Goal: Task Accomplishment & Management: Complete application form

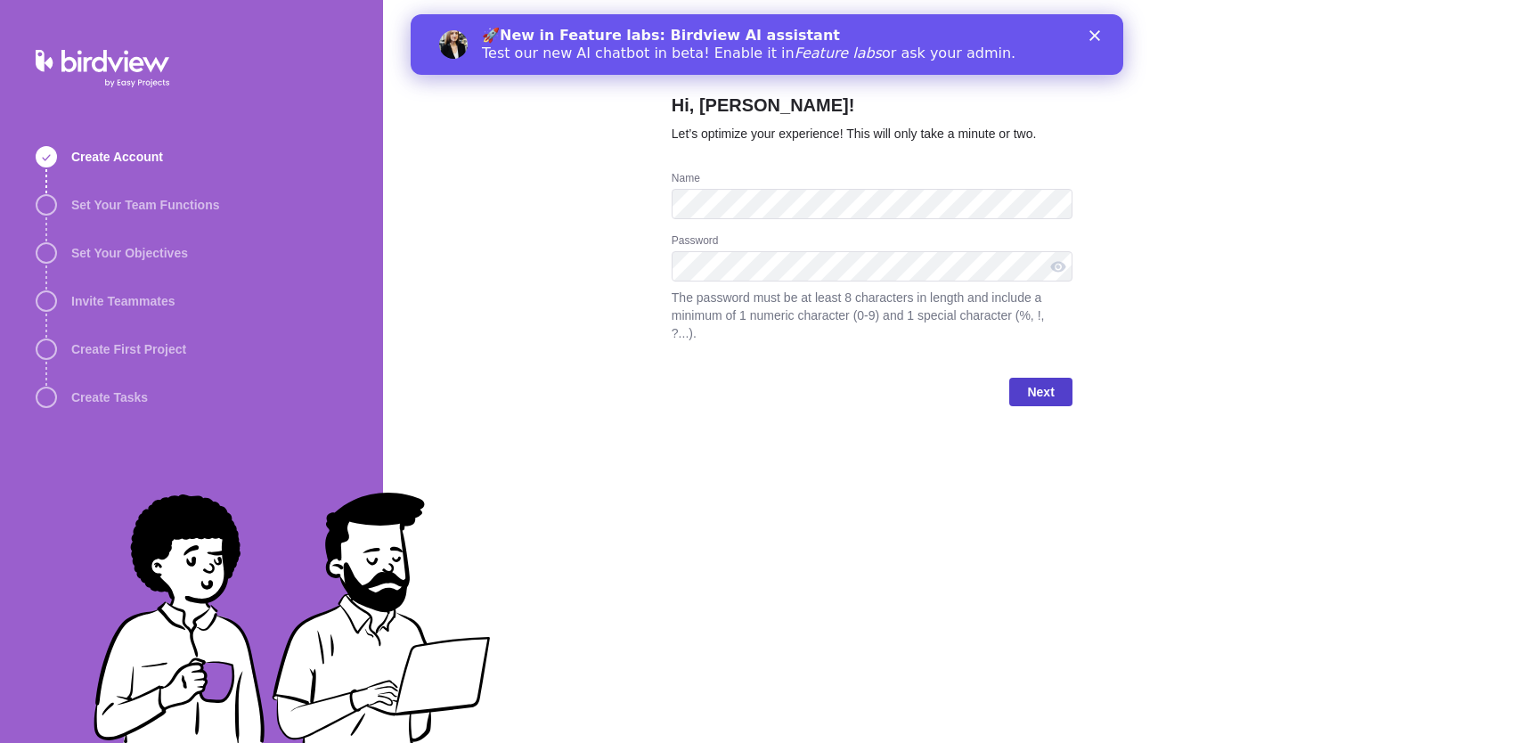
click at [1050, 392] on span "Next" at bounding box center [1040, 391] width 27 height 21
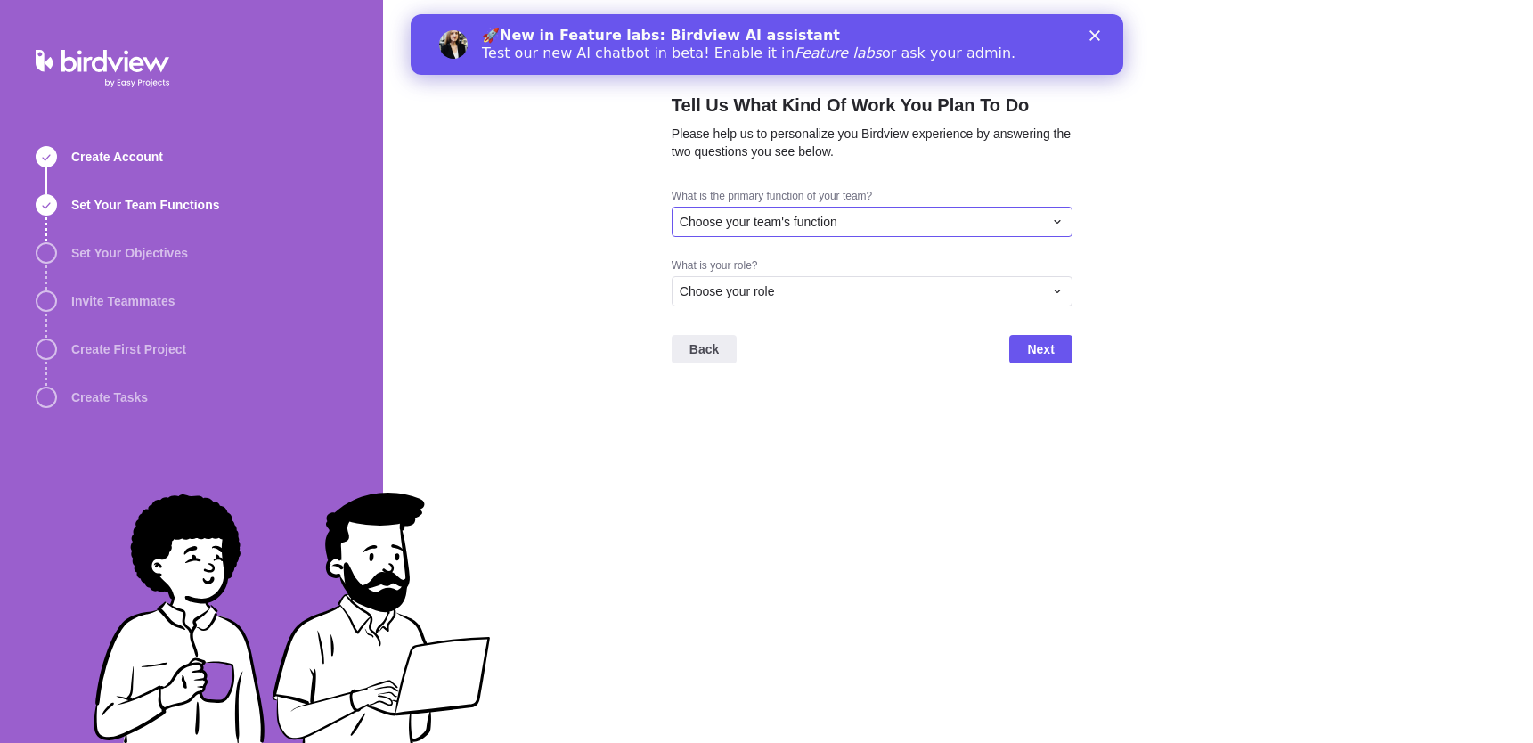
click at [780, 211] on div "Choose your team's function" at bounding box center [871, 222] width 401 height 30
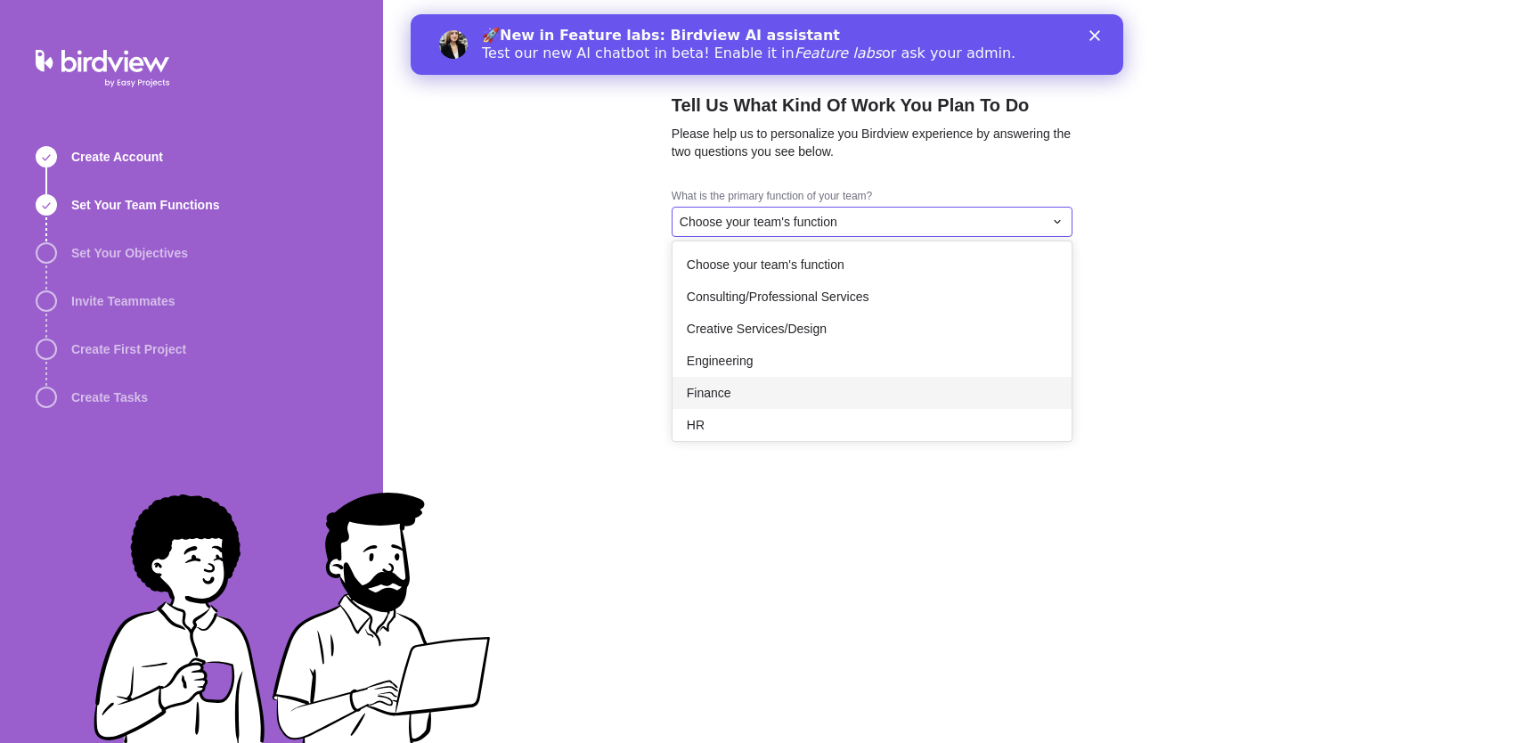
click at [716, 397] on span "Finance" at bounding box center [709, 393] width 45 height 18
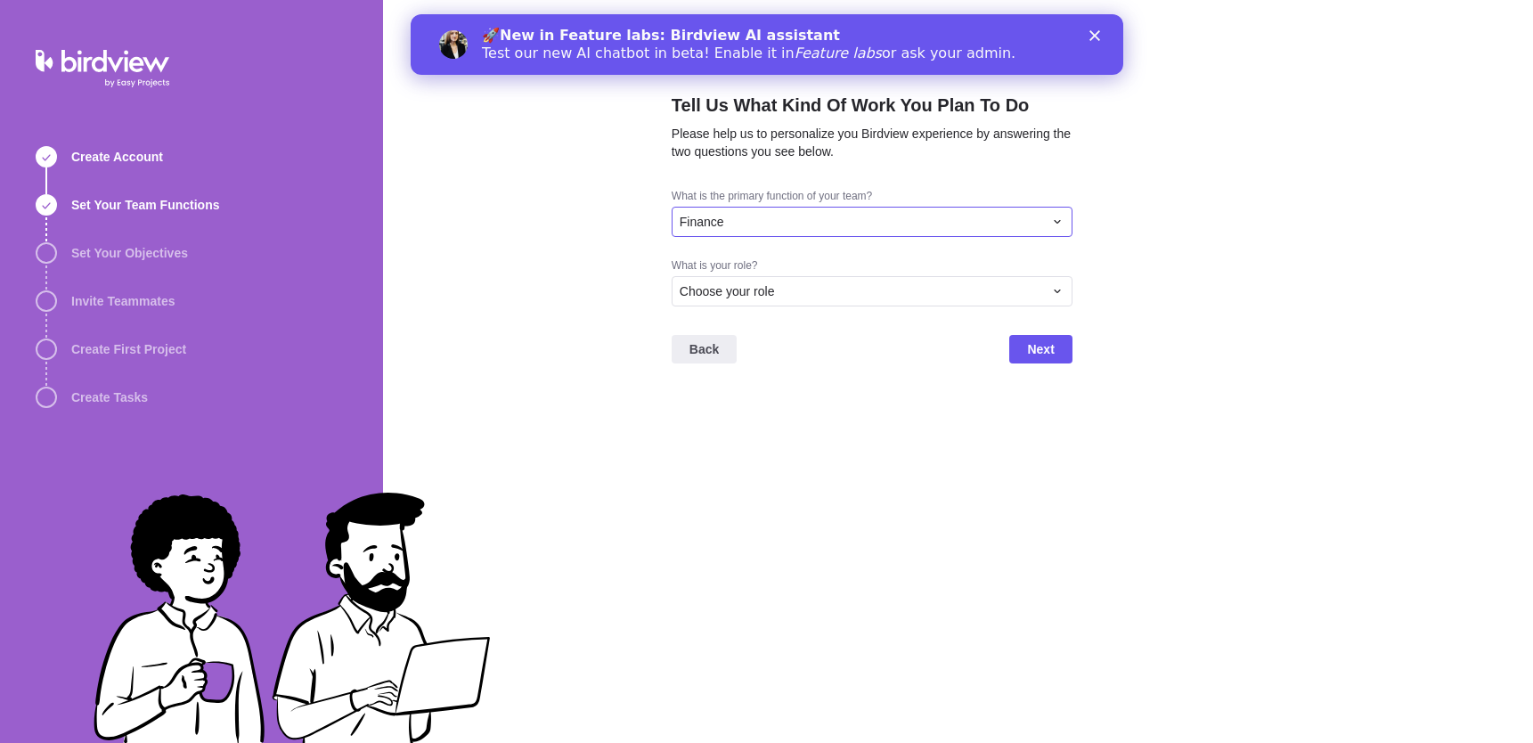
click at [758, 224] on div "Finance" at bounding box center [860, 222] width 363 height 18
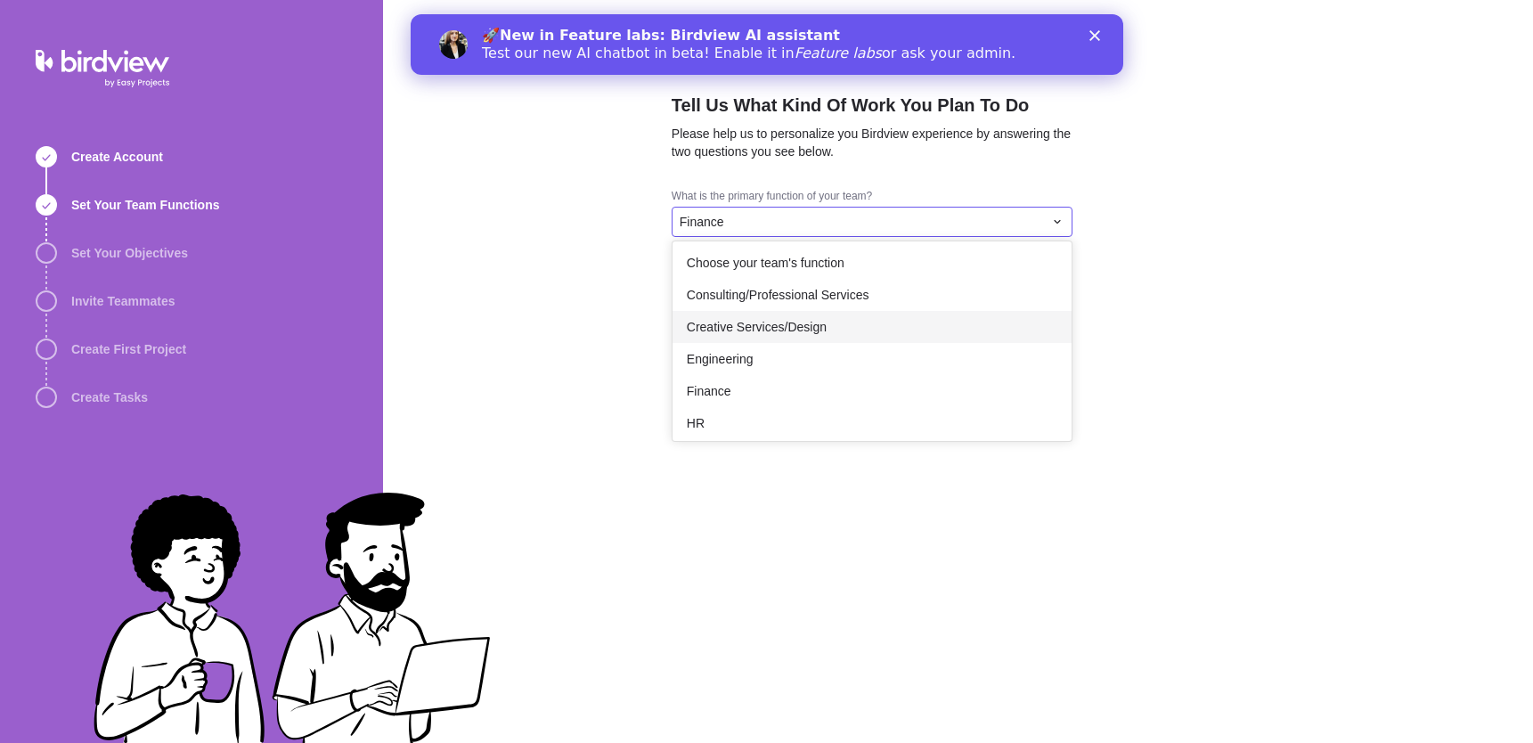
scroll to position [4, 0]
click at [834, 326] on div "Creative Services/Design" at bounding box center [871, 325] width 399 height 32
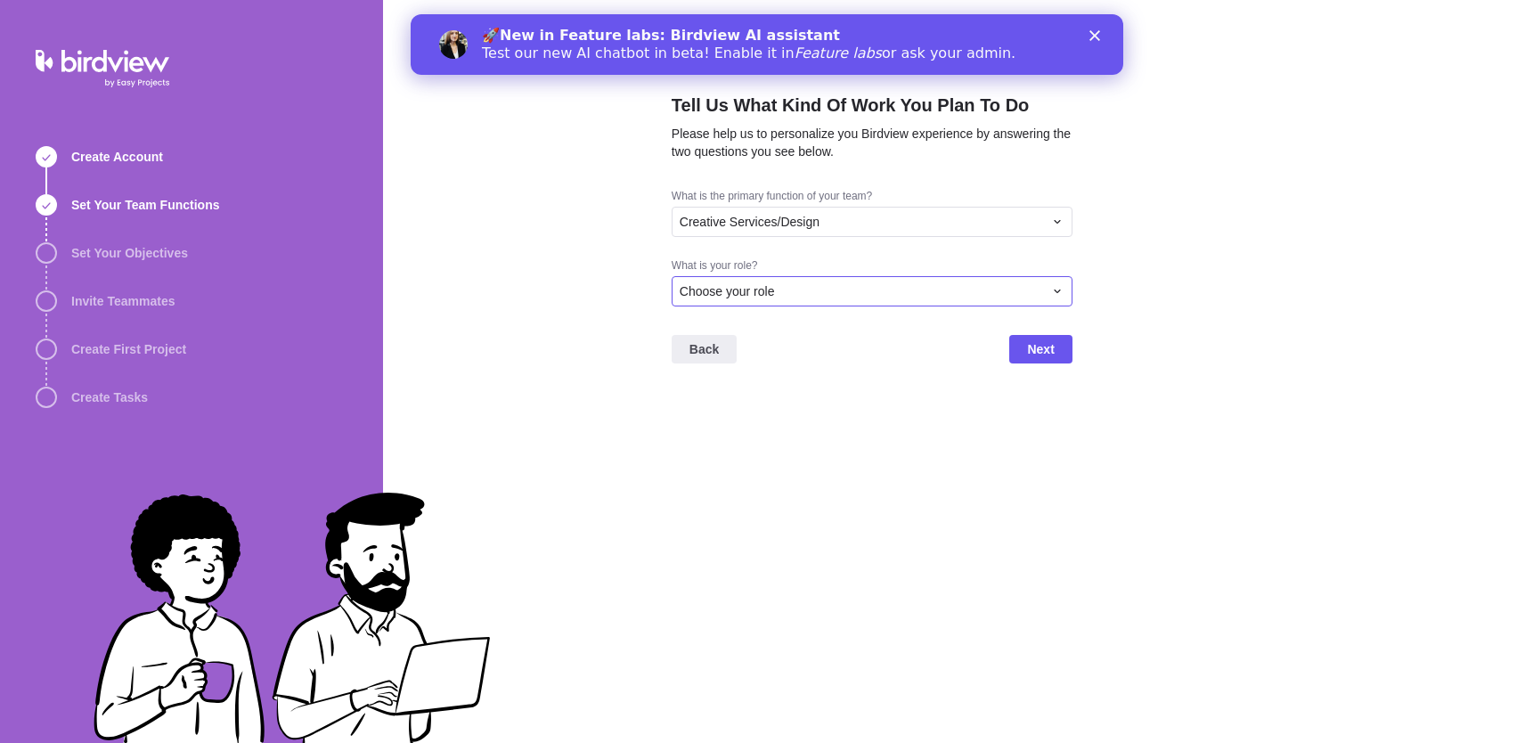
click at [801, 283] on div "Choose your role" at bounding box center [860, 291] width 363 height 18
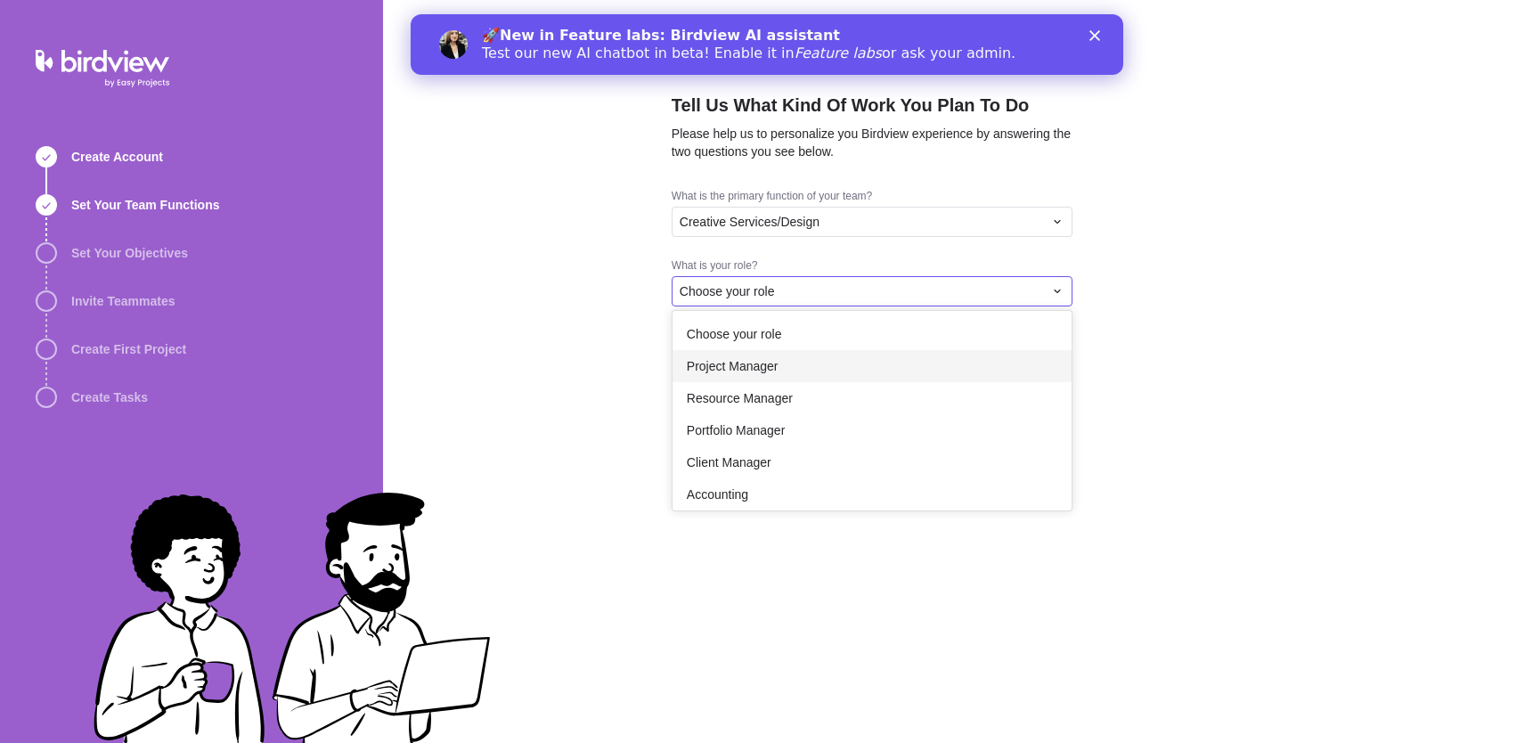
click at [790, 364] on div "Project Manager" at bounding box center [871, 366] width 399 height 32
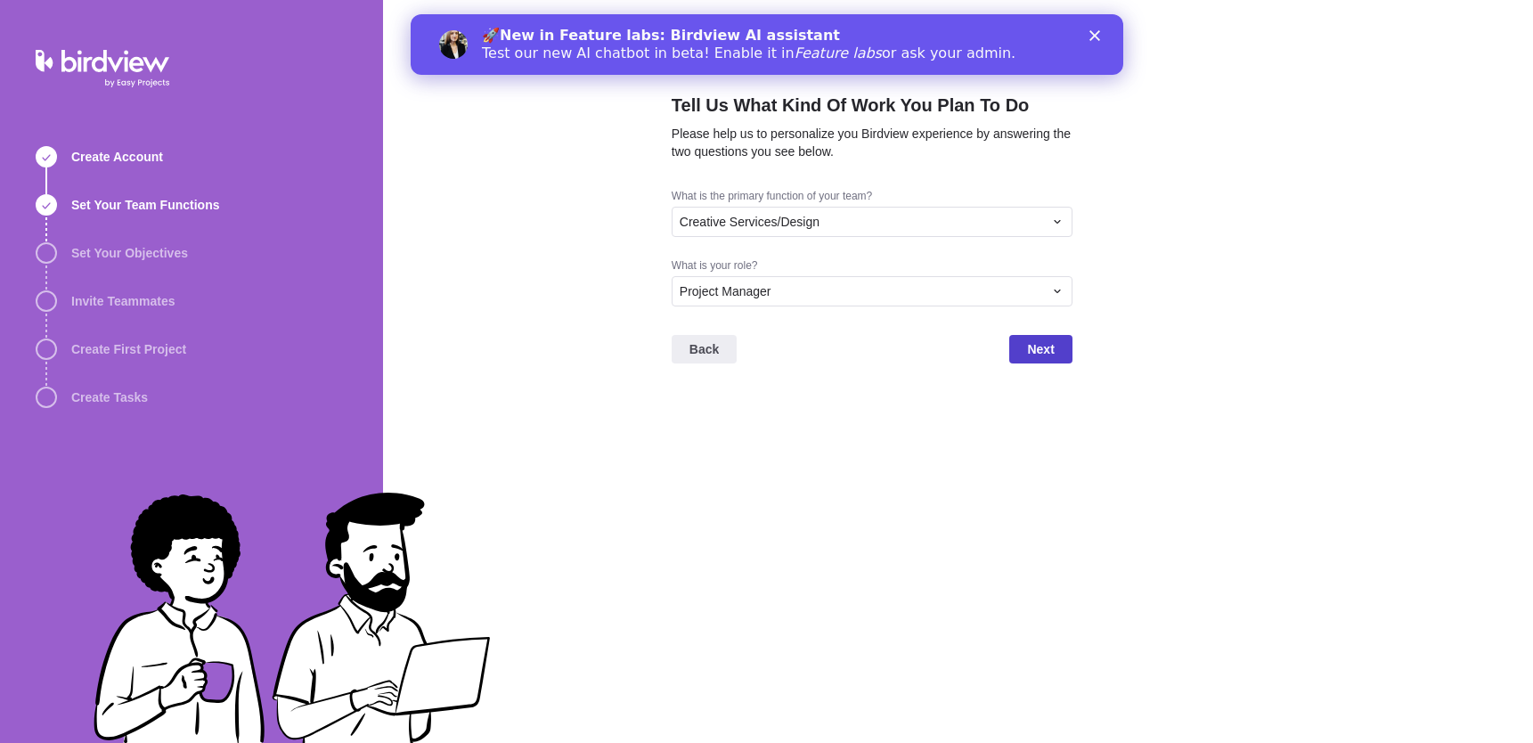
click at [1042, 346] on span "Next" at bounding box center [1040, 348] width 27 height 21
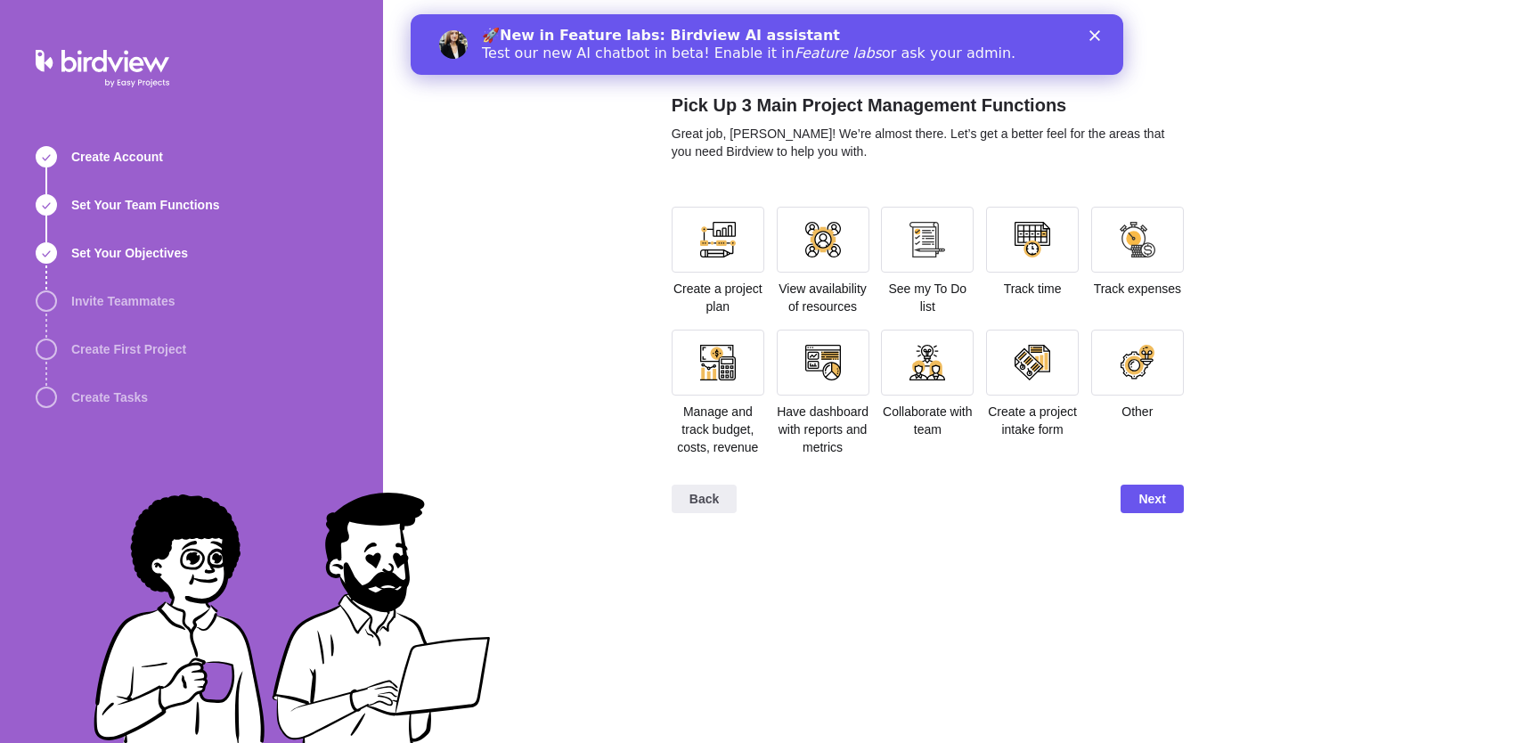
click at [1091, 44] on div "🚀 New in Feature labs: Birdview AI assistant Test our new AI chatbot in beta! E…" at bounding box center [766, 44] width 712 height 46
click at [1097, 37] on icon "Close" at bounding box center [1093, 35] width 11 height 11
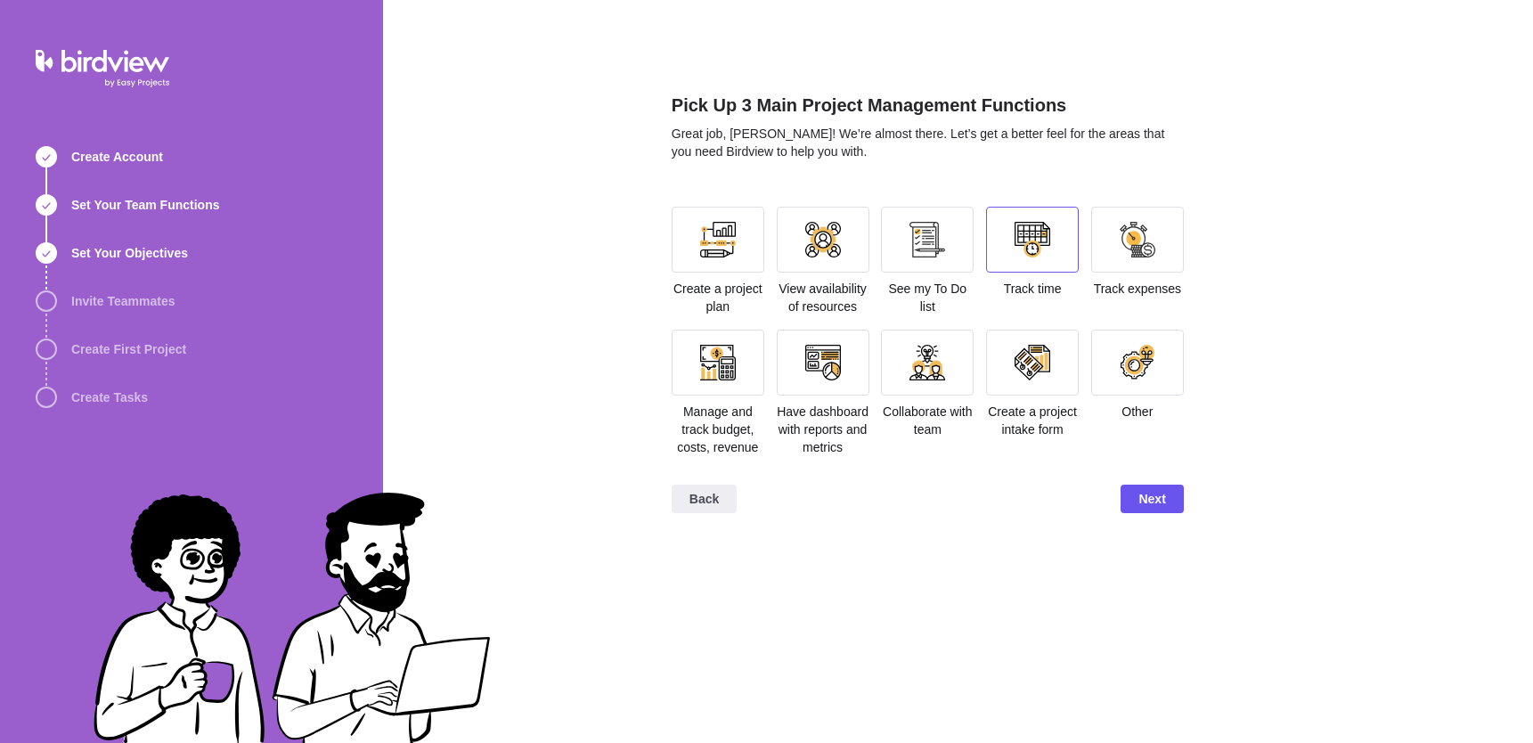
click at [1022, 267] on div at bounding box center [1032, 240] width 93 height 66
click at [1143, 256] on div at bounding box center [1137, 240] width 36 height 36
click at [720, 383] on div at bounding box center [717, 362] width 93 height 66
click at [811, 374] on div at bounding box center [823, 363] width 36 height 36
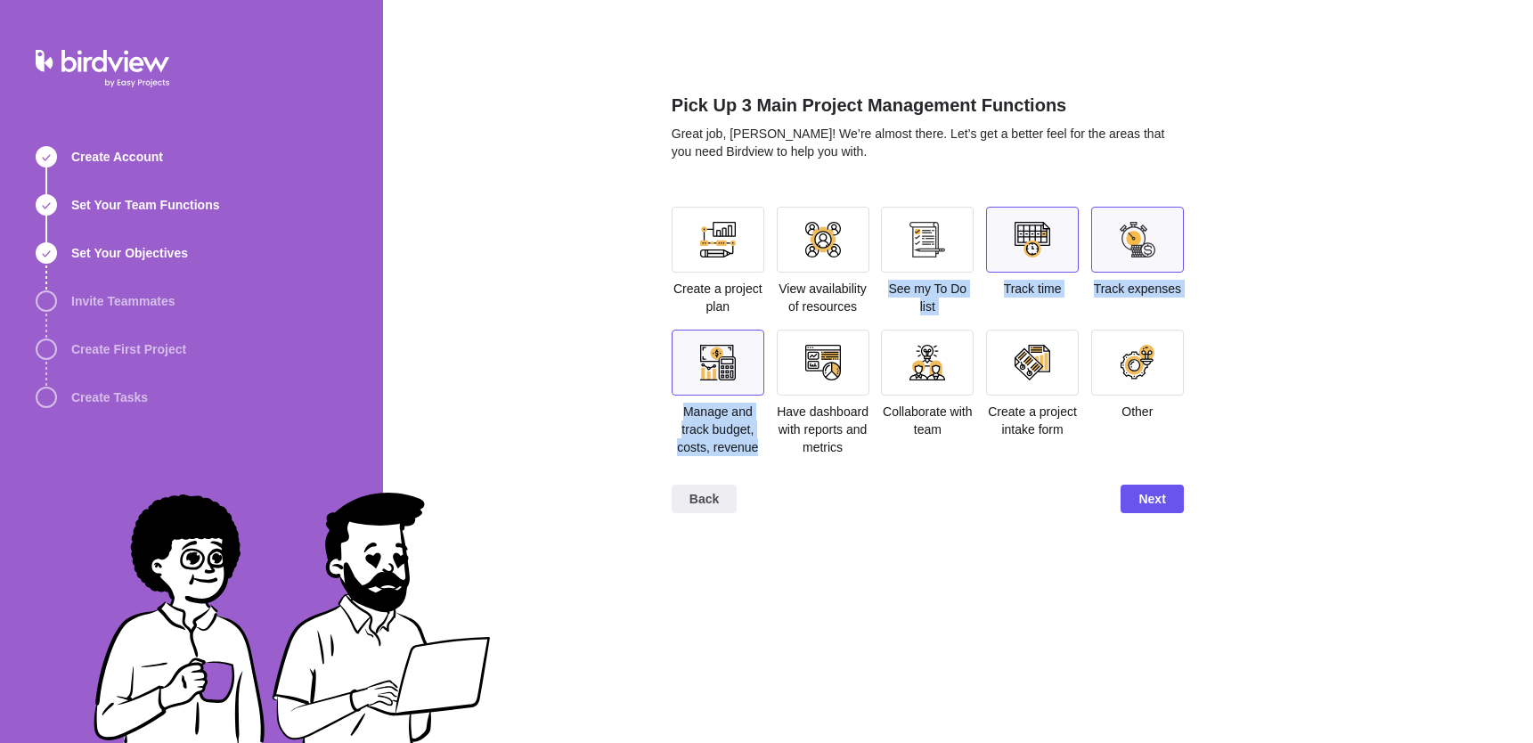
drag, startPoint x: 834, startPoint y: 330, endPoint x: 852, endPoint y: 333, distance: 18.0
click at [835, 328] on section "Create a project plan View availability of resources See my To Do list Track ti…" at bounding box center [927, 339] width 512 height 264
click at [1175, 494] on div "Back Next" at bounding box center [927, 505] width 512 height 71
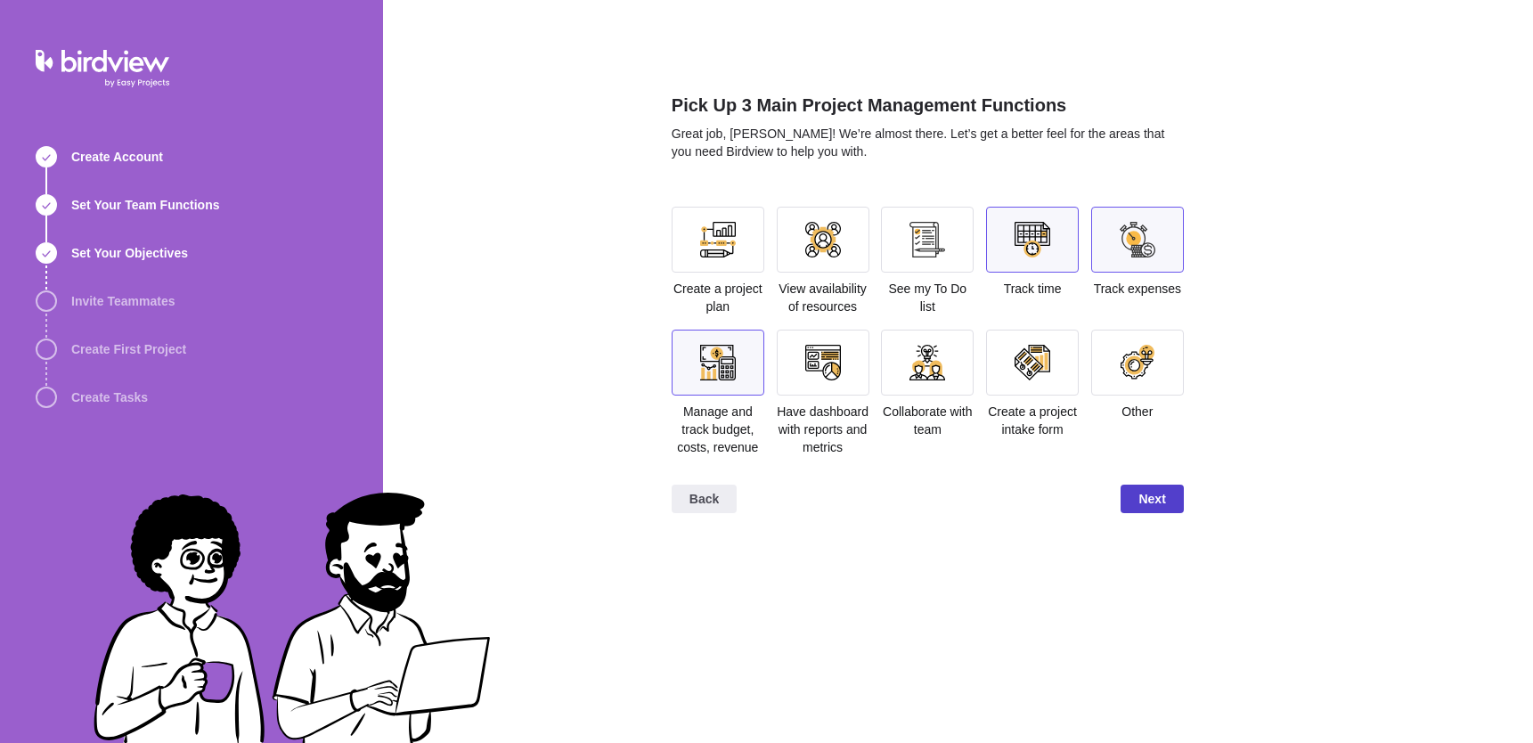
click at [1152, 508] on span "Next" at bounding box center [1151, 498] width 27 height 21
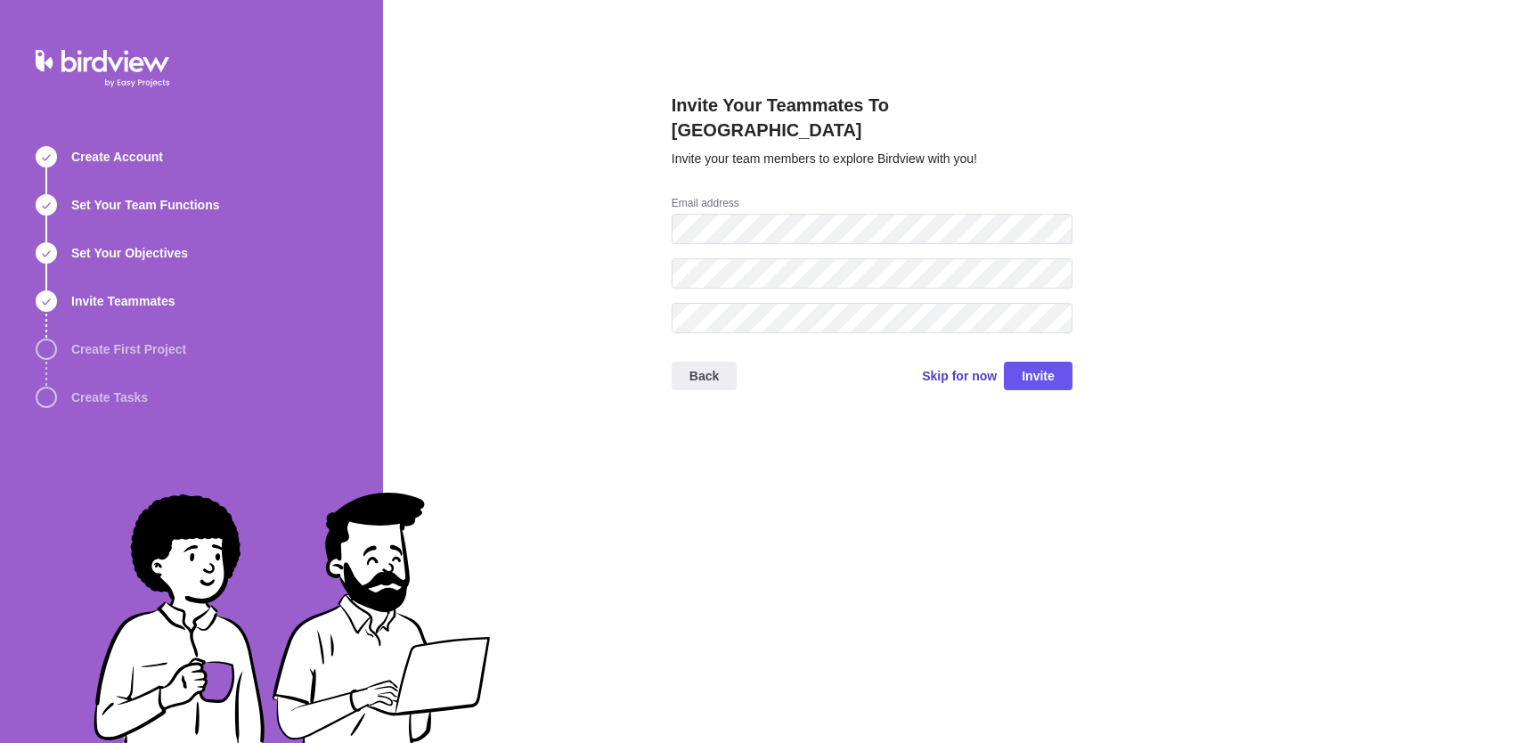
click at [964, 367] on span "Skip for now" at bounding box center [959, 376] width 75 height 18
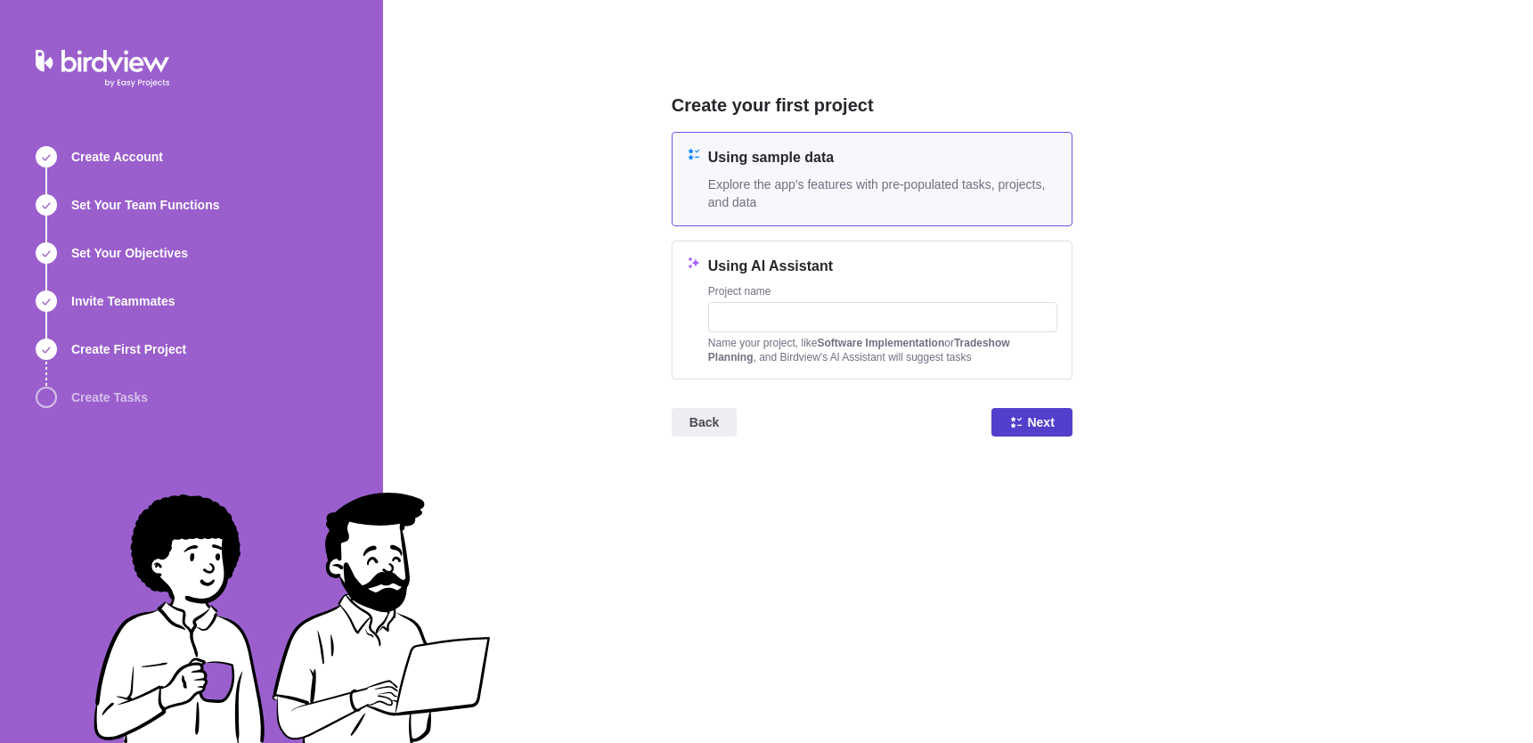
click at [1037, 426] on span "Next" at bounding box center [1040, 421] width 27 height 21
